Goal: Task Accomplishment & Management: Use online tool/utility

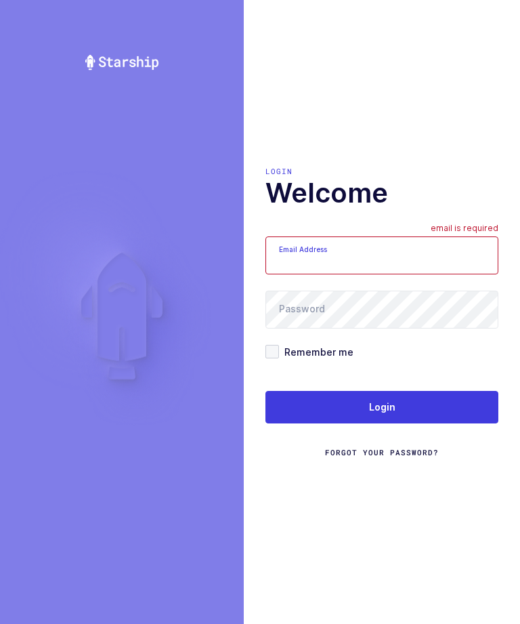
scroll to position [43, 0]
click at [425, 236] on input "Email Address" at bounding box center [382, 255] width 233 height 38
type input "zack1239753@gmail.com"
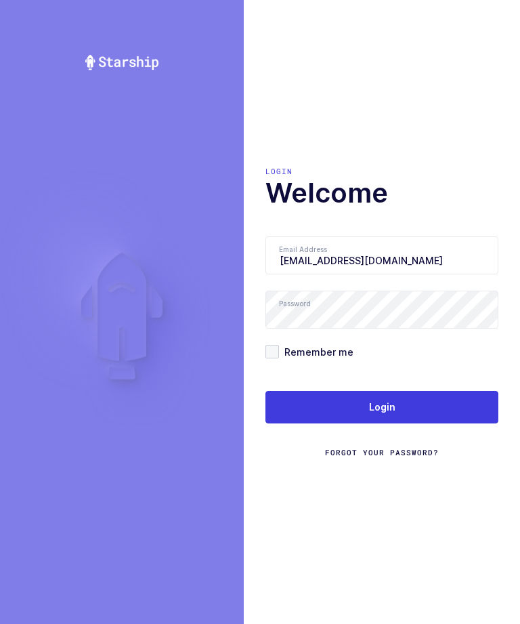
click at [354, 391] on button "Login" at bounding box center [382, 407] width 233 height 33
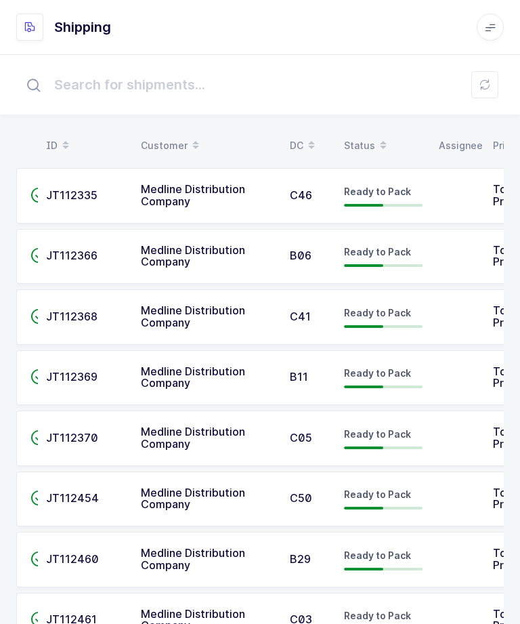
click at [431, 377] on td at bounding box center [458, 378] width 54 height 56
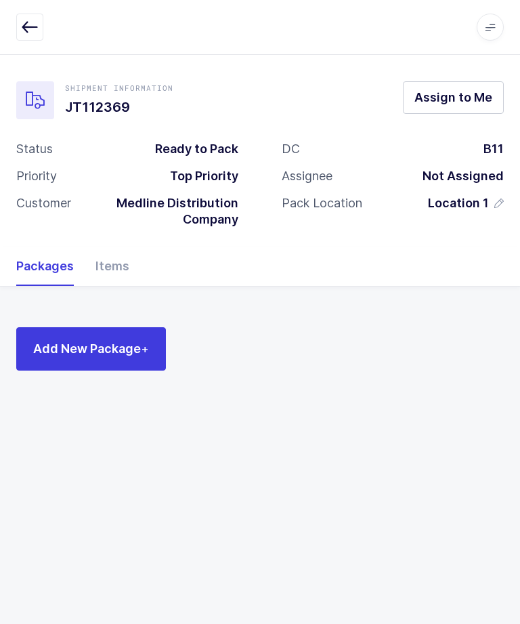
click at [472, 96] on span "Assign to Me" at bounding box center [454, 97] width 78 height 17
click at [113, 261] on div "Items" at bounding box center [107, 266] width 45 height 39
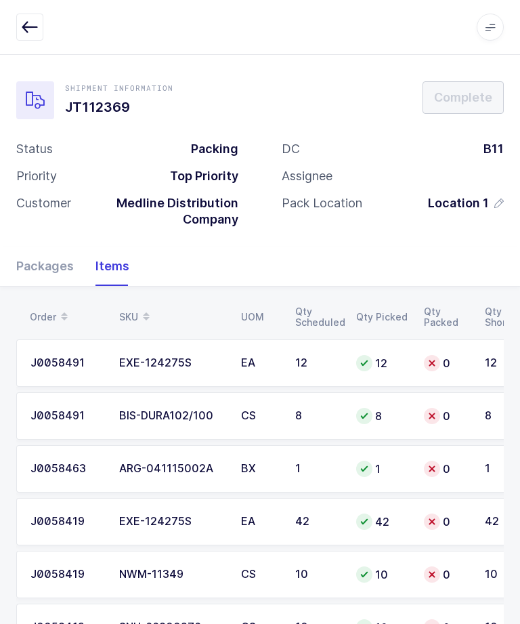
click at [39, 270] on div "Packages" at bounding box center [50, 266] width 68 height 39
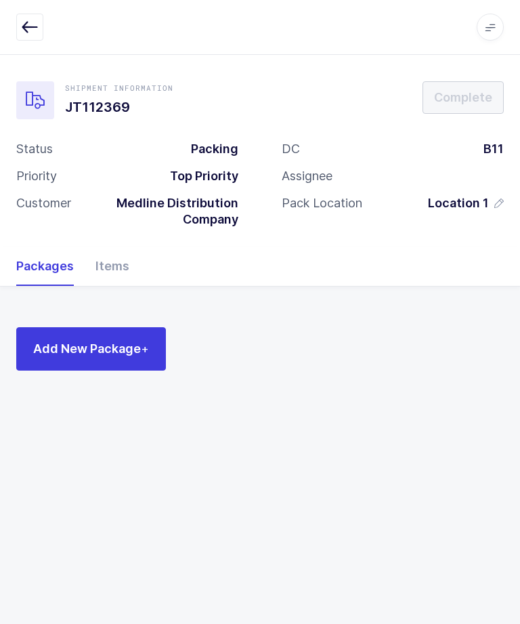
click at [68, 340] on span "Add New Package +" at bounding box center [91, 348] width 116 height 17
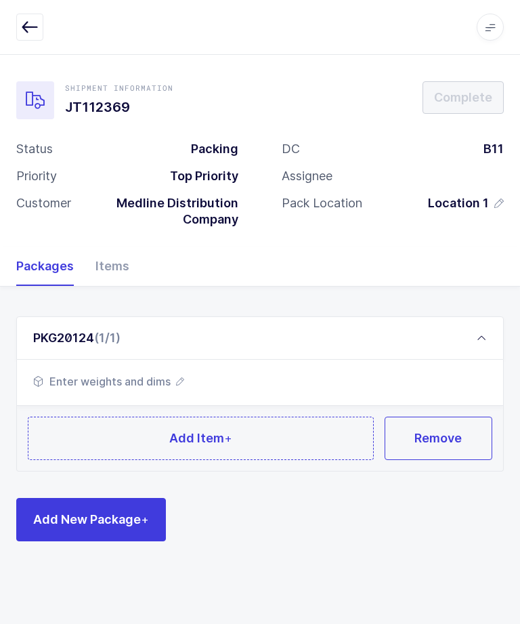
click at [108, 376] on span "Enter weights and dims" at bounding box center [108, 381] width 151 height 16
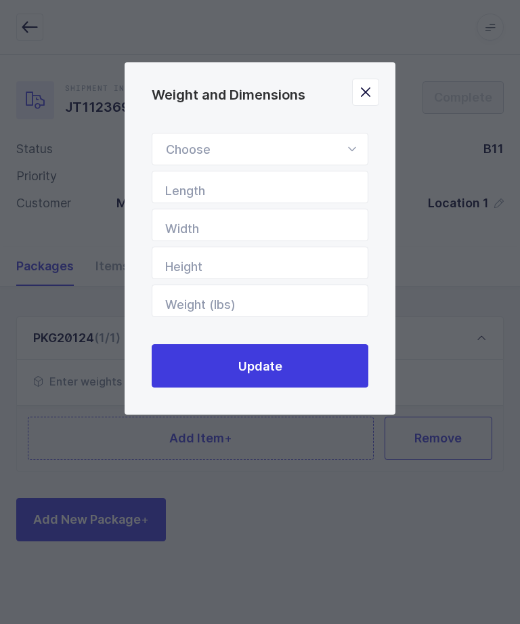
click at [354, 150] on icon "Weight and Dimensions" at bounding box center [351, 149] width 17 height 33
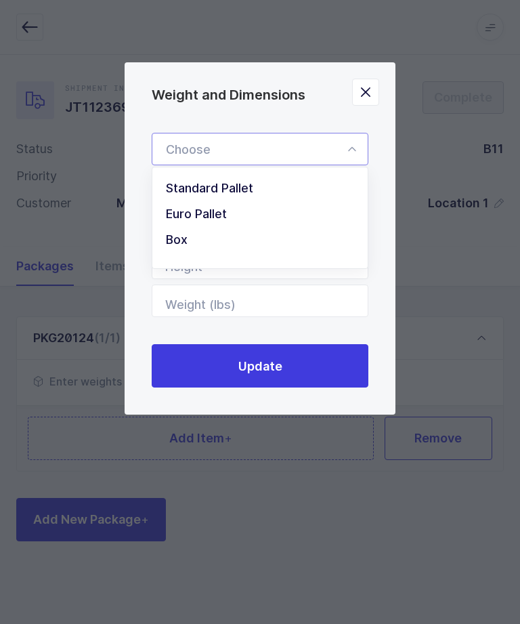
click at [255, 248] on li "Box" at bounding box center [260, 240] width 205 height 26
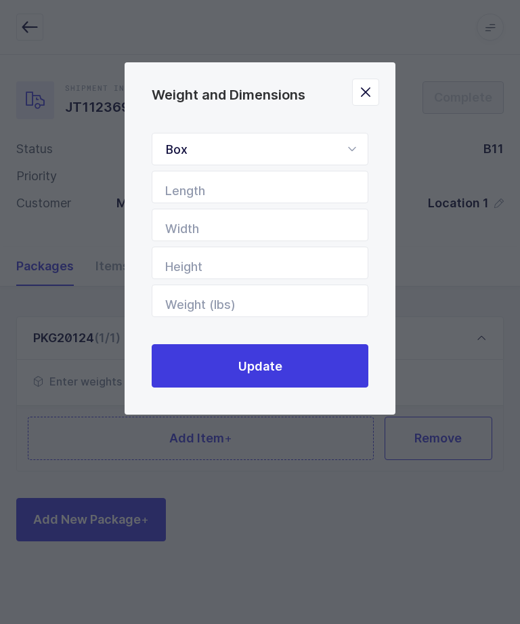
click at [345, 146] on icon "Weight and Dimensions" at bounding box center [351, 149] width 17 height 33
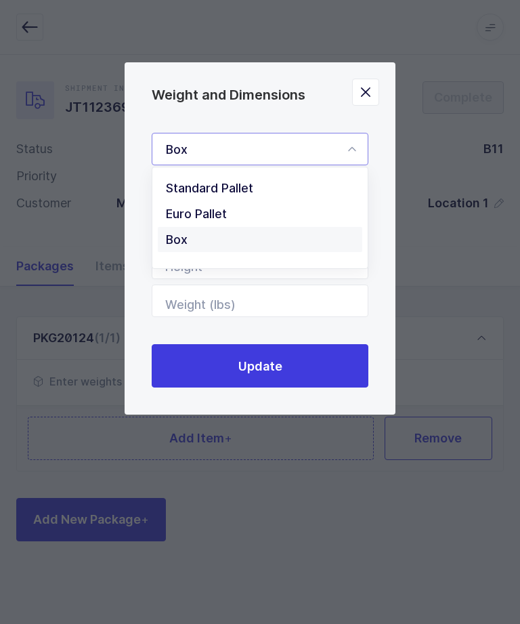
click at [274, 193] on li "Standard Pallet" at bounding box center [260, 188] width 205 height 26
type input "Standard Pallet"
type input "48"
type input "40"
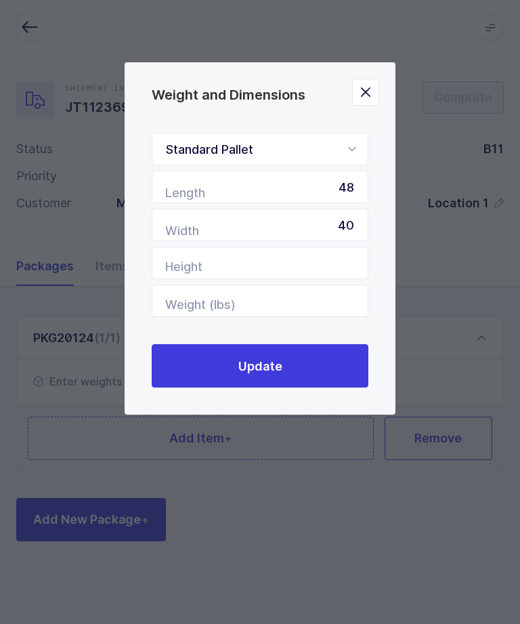
click at [313, 377] on button "Update" at bounding box center [260, 365] width 217 height 43
